Goal: Transaction & Acquisition: Purchase product/service

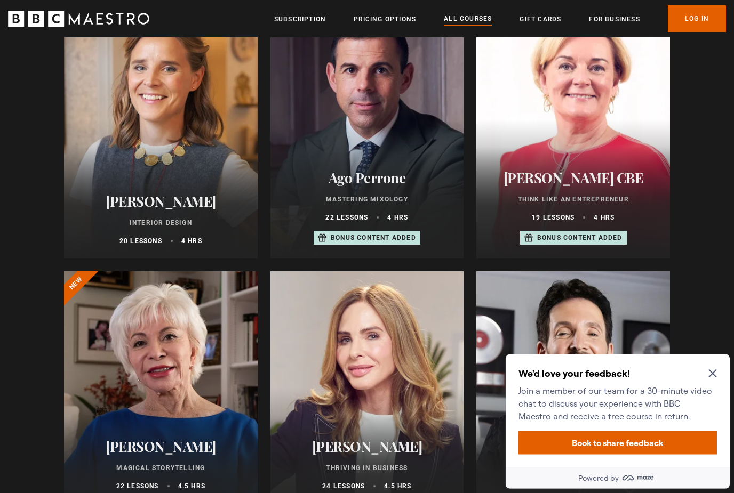
scroll to position [437, 0]
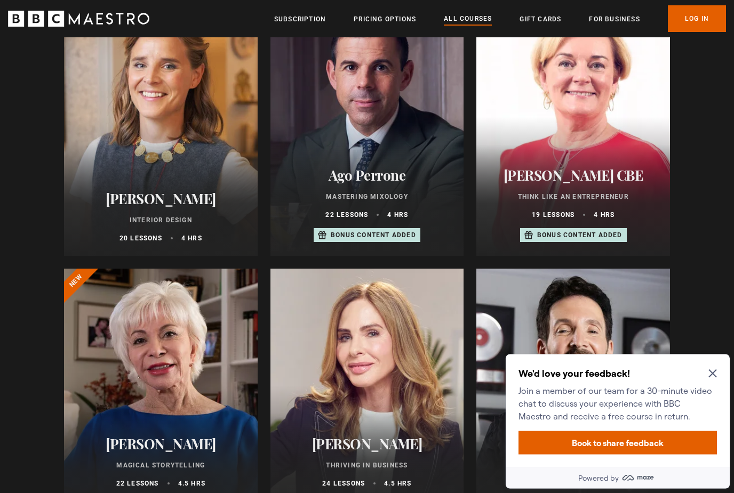
click at [706, 372] on h2 "We'd love your feedback!" at bounding box center [615, 373] width 194 height 13
click at [710, 371] on icon "Close Maze Prompt" at bounding box center [712, 373] width 8 height 8
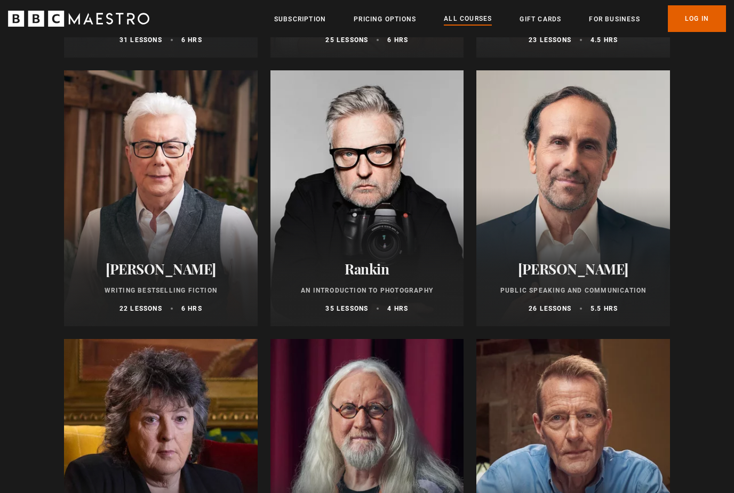
scroll to position [2248, 0]
click at [602, 209] on div at bounding box center [573, 198] width 194 height 256
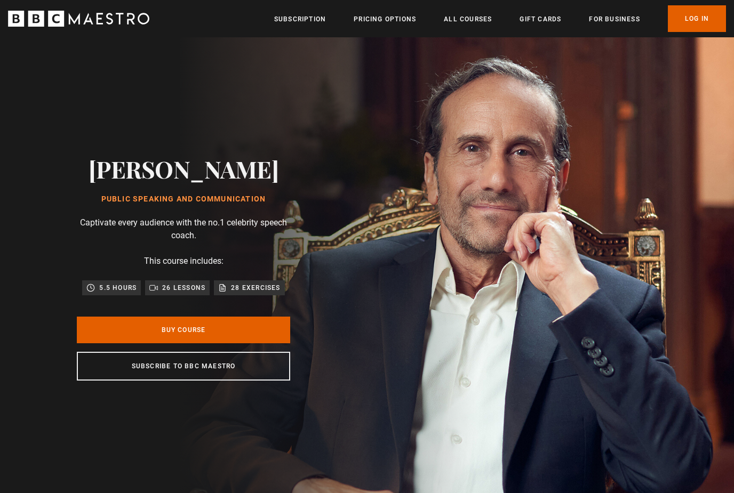
click at [238, 343] on link "Buy Course" at bounding box center [183, 330] width 213 height 27
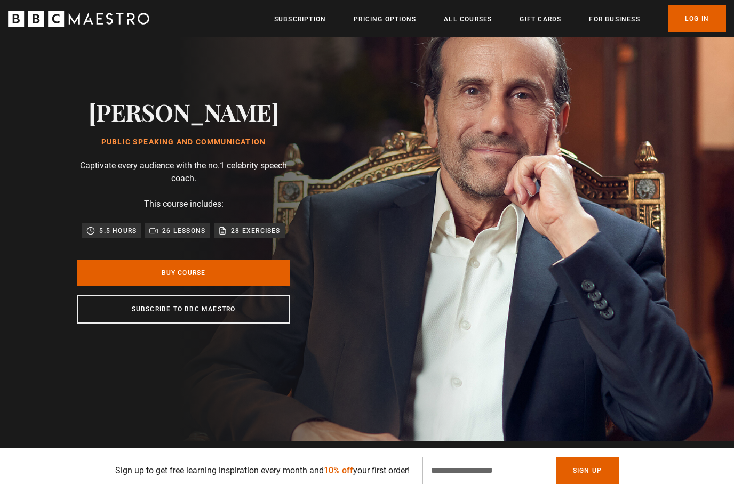
scroll to position [82, 0]
